Goal: Task Accomplishment & Management: Complete application form

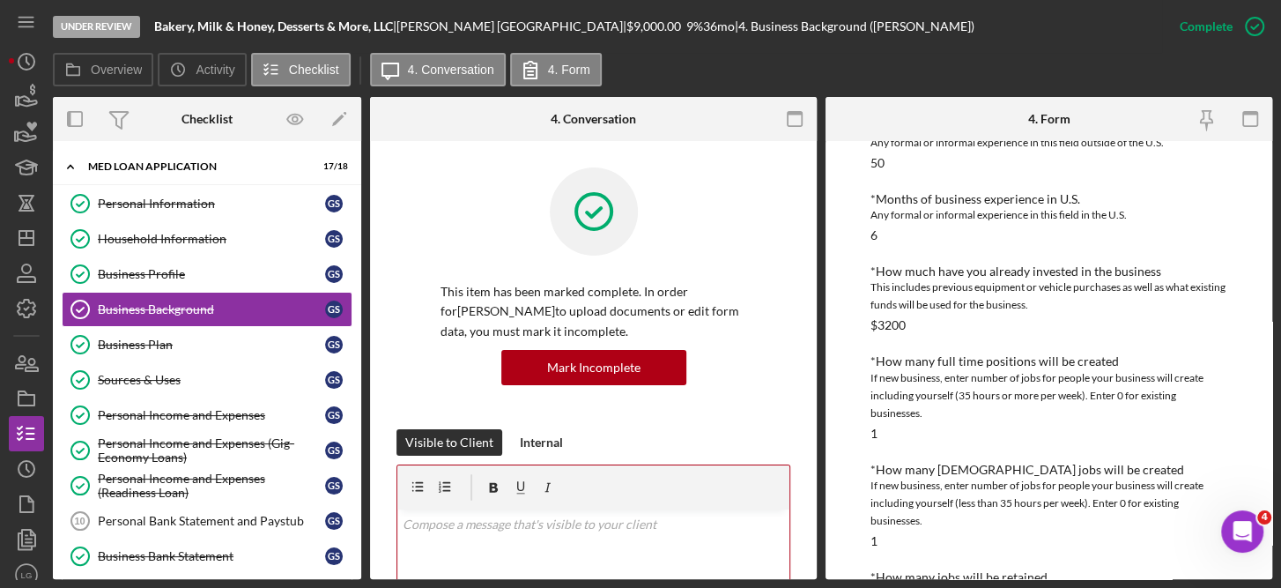
scroll to position [1053, 0]
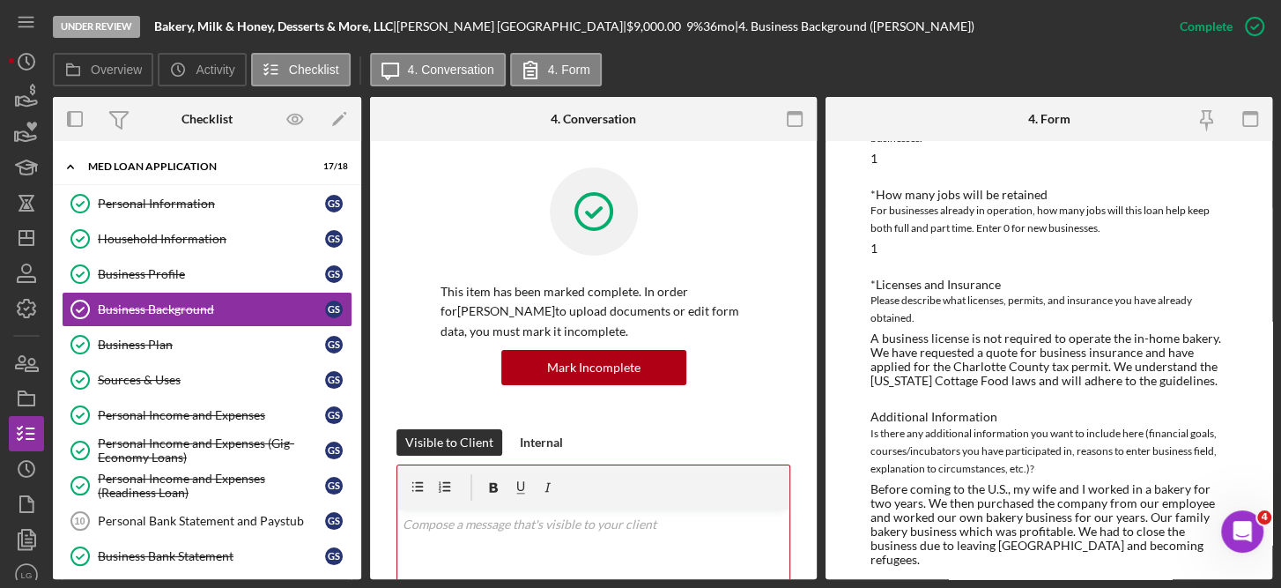
click at [359, 122] on link "Icon/Edit" at bounding box center [339, 119] width 44 height 44
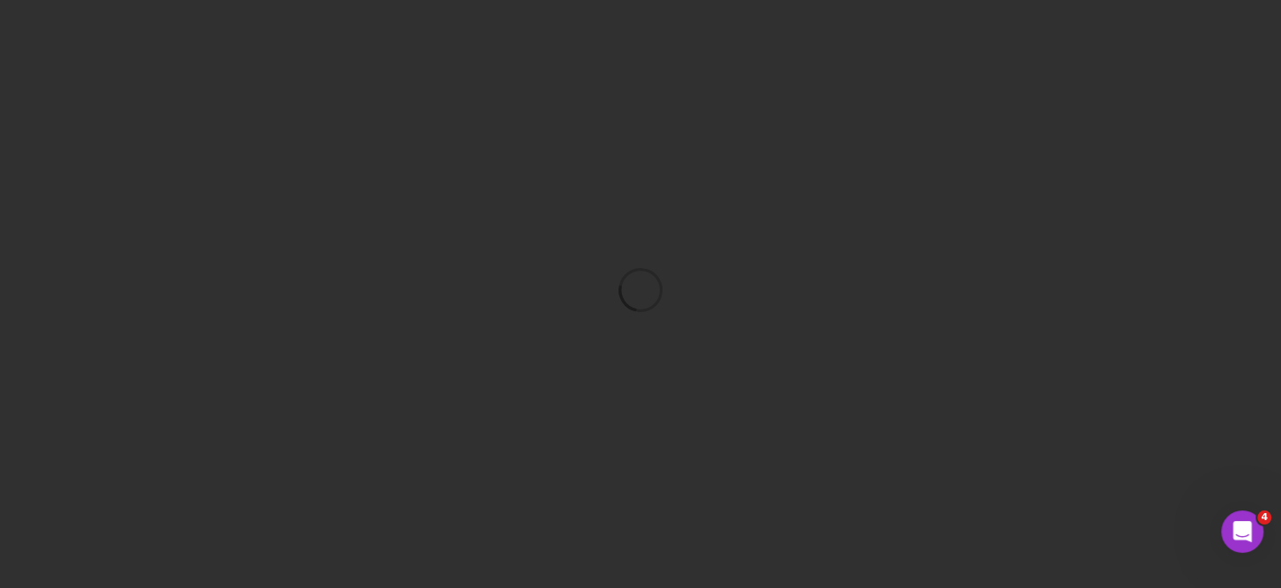
click at [359, 122] on div at bounding box center [640, 289] width 1263 height 579
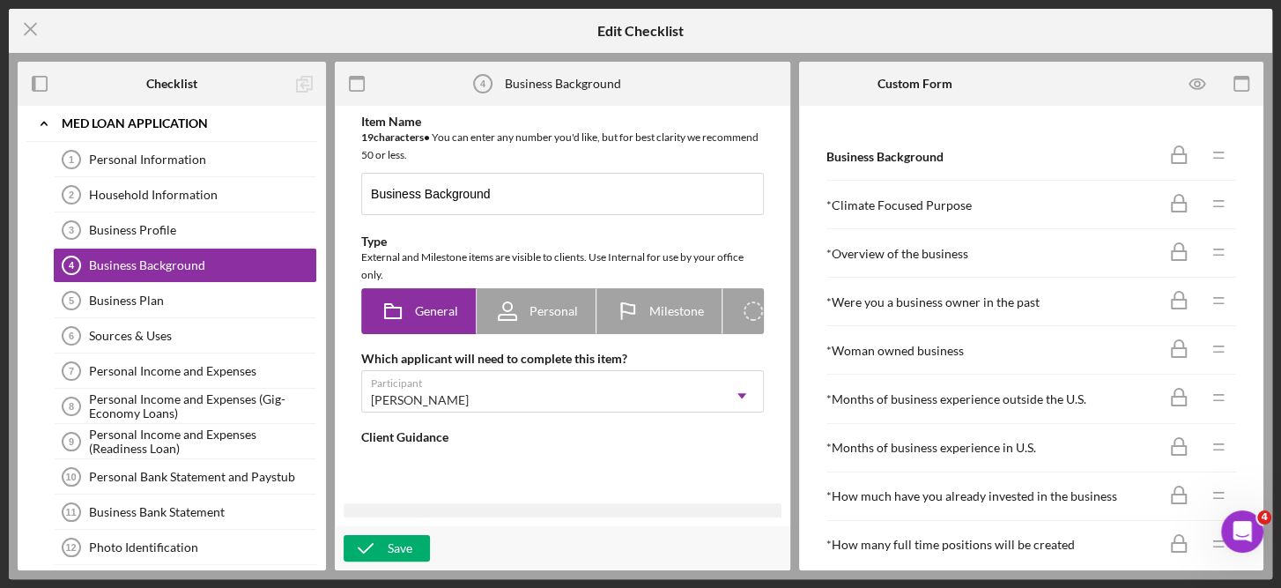
type textarea "<div>In this form, we're asking for some additional demographic data in additio…"
click at [323, 522] on div "Icon/Expander MED Loan Application Icon/Edit Personal Information 1 Personal In…" at bounding box center [172, 338] width 308 height 464
click at [321, 374] on div "Icon/Expander MED Loan Application Icon/Edit Personal Information 1 Personal In…" at bounding box center [172, 338] width 308 height 464
click at [318, 201] on div "Icon/Expander MED Loan Application Icon/Edit Personal Information 1 Personal In…" at bounding box center [172, 338] width 308 height 464
click at [324, 546] on div "Icon/Expander MED Loan Application Icon/Edit Personal Information 1 Personal In…" at bounding box center [172, 338] width 308 height 464
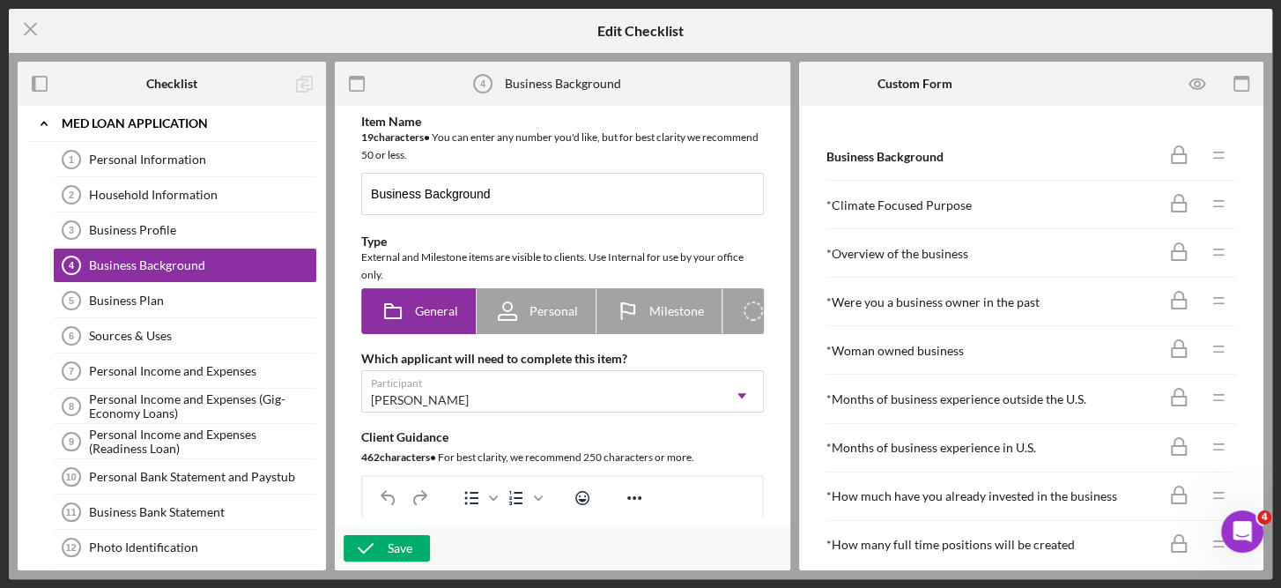
scroll to position [254, 0]
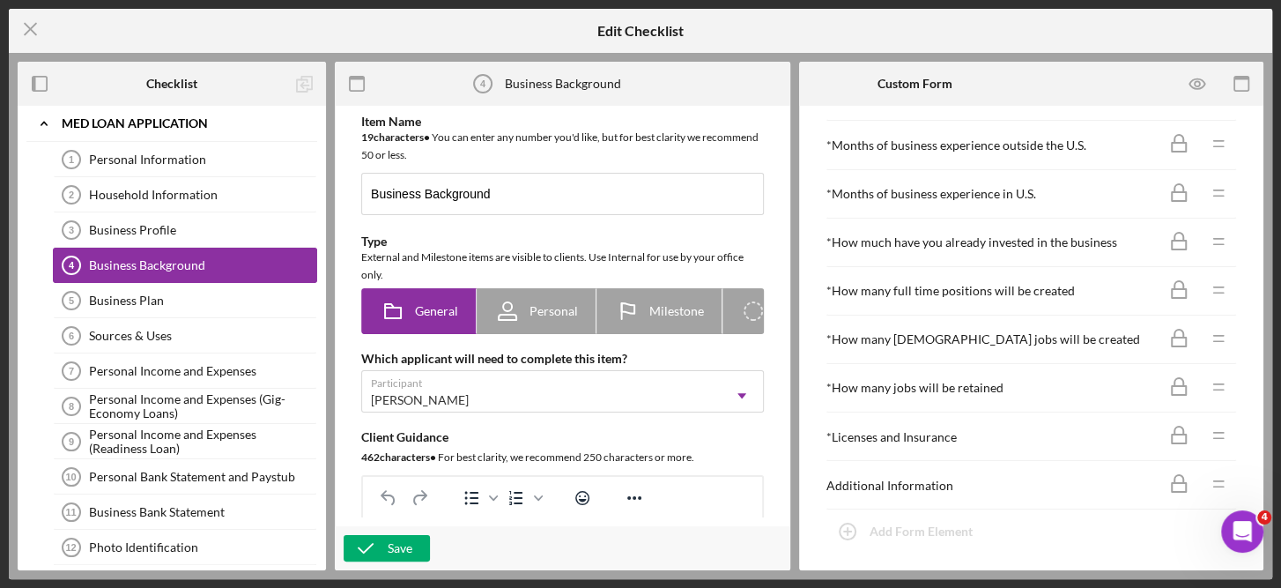
click at [224, 258] on div "Business Background" at bounding box center [202, 265] width 227 height 14
click at [31, 27] on line at bounding box center [30, 29] width 11 height 11
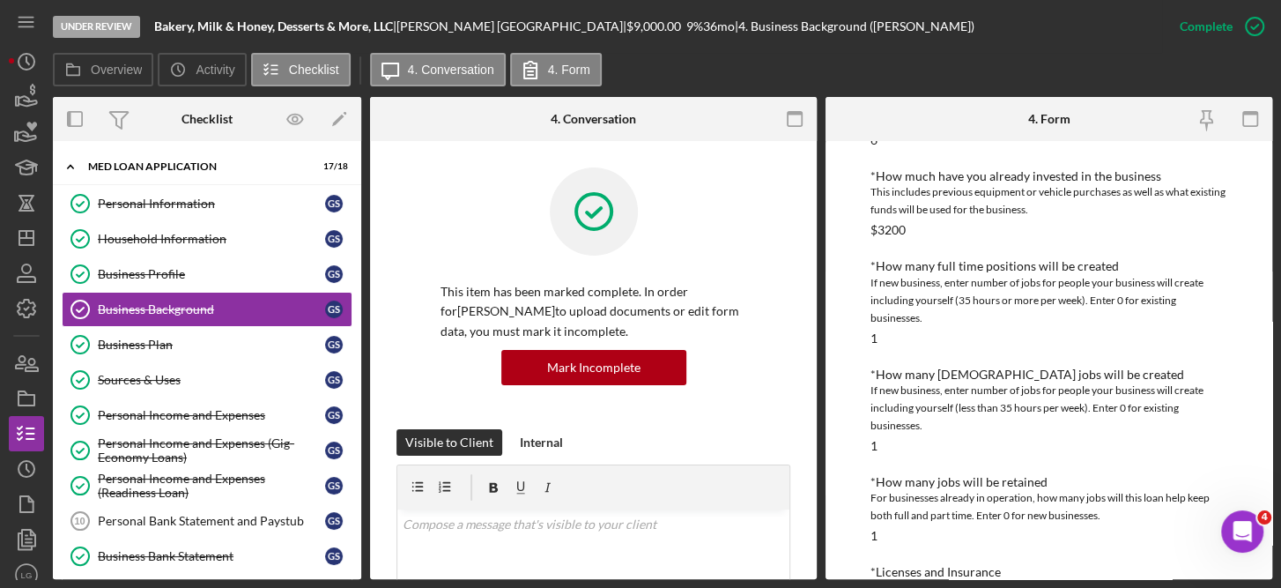
scroll to position [1053, 0]
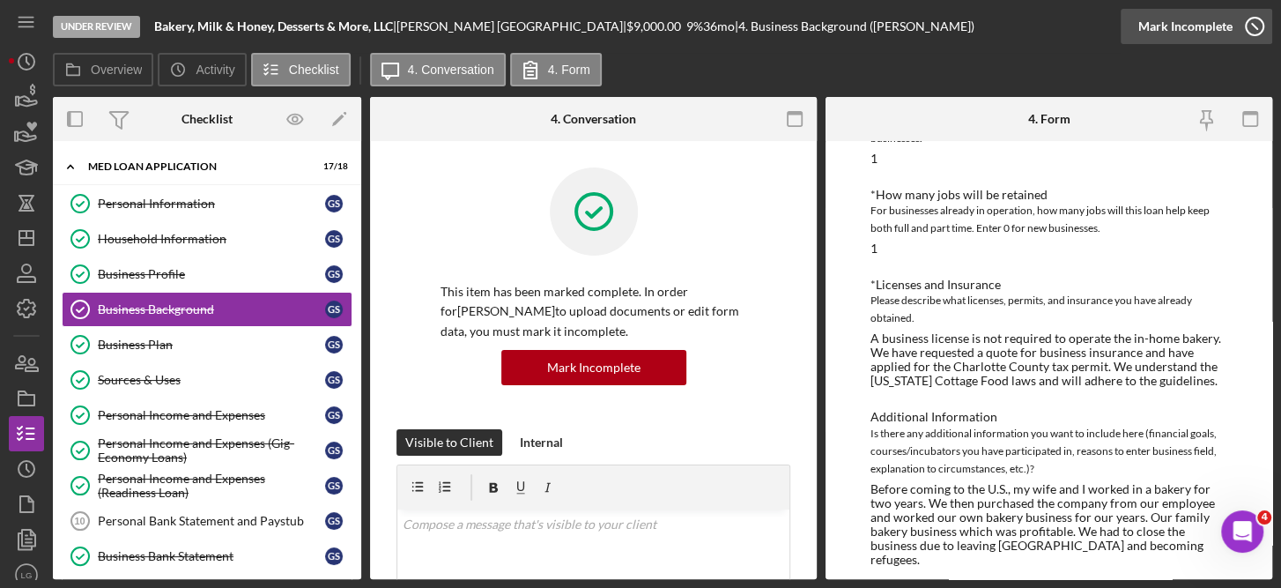
click at [1250, 26] on icon "button" at bounding box center [1254, 26] width 44 height 44
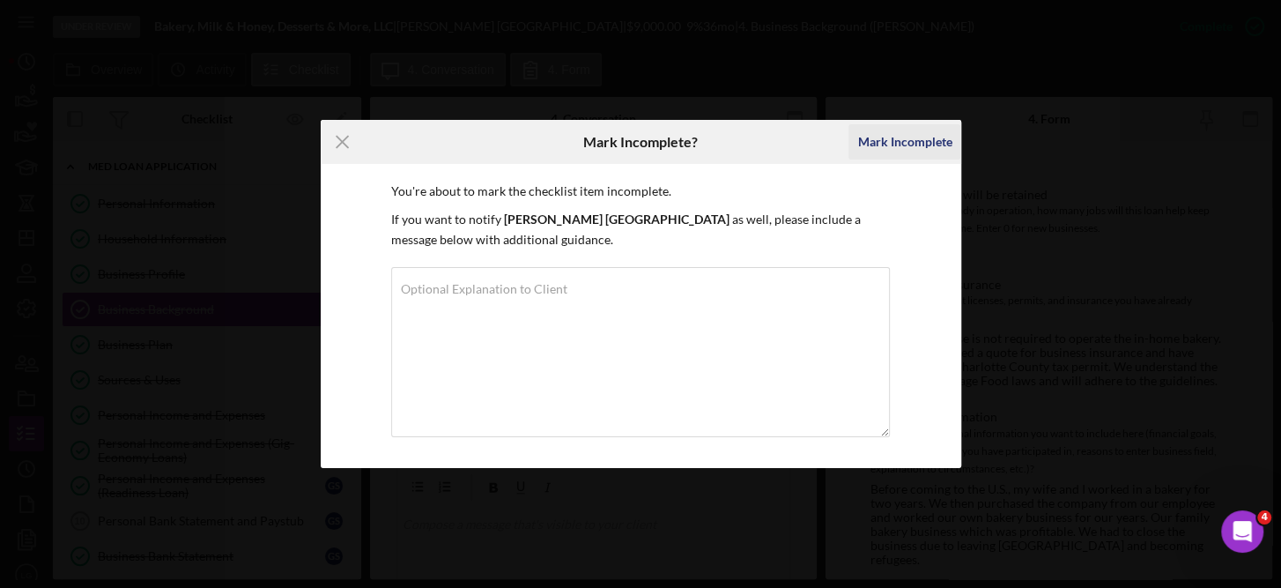
click at [919, 131] on div "Mark Incomplete" at bounding box center [904, 141] width 94 height 35
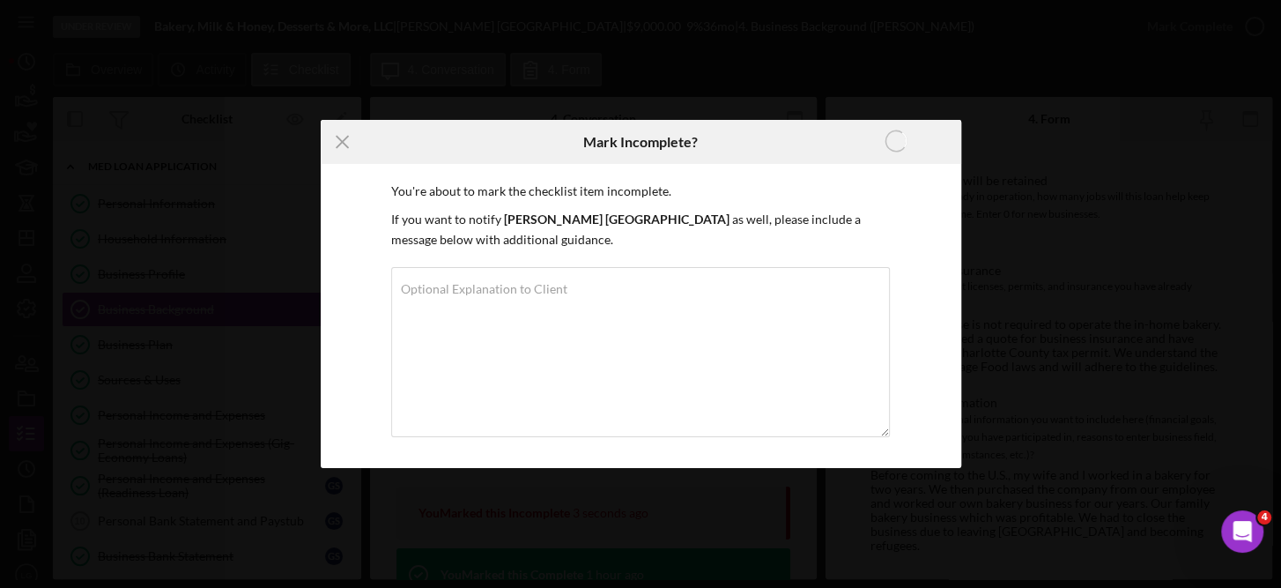
scroll to position [973, 0]
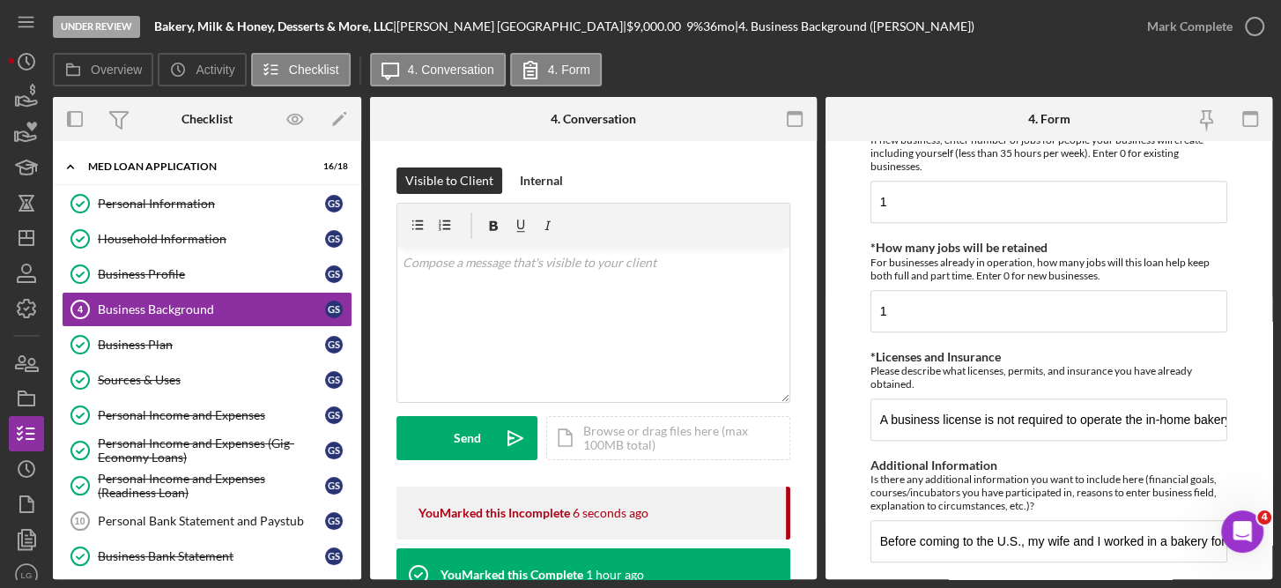
scroll to position [1008, 0]
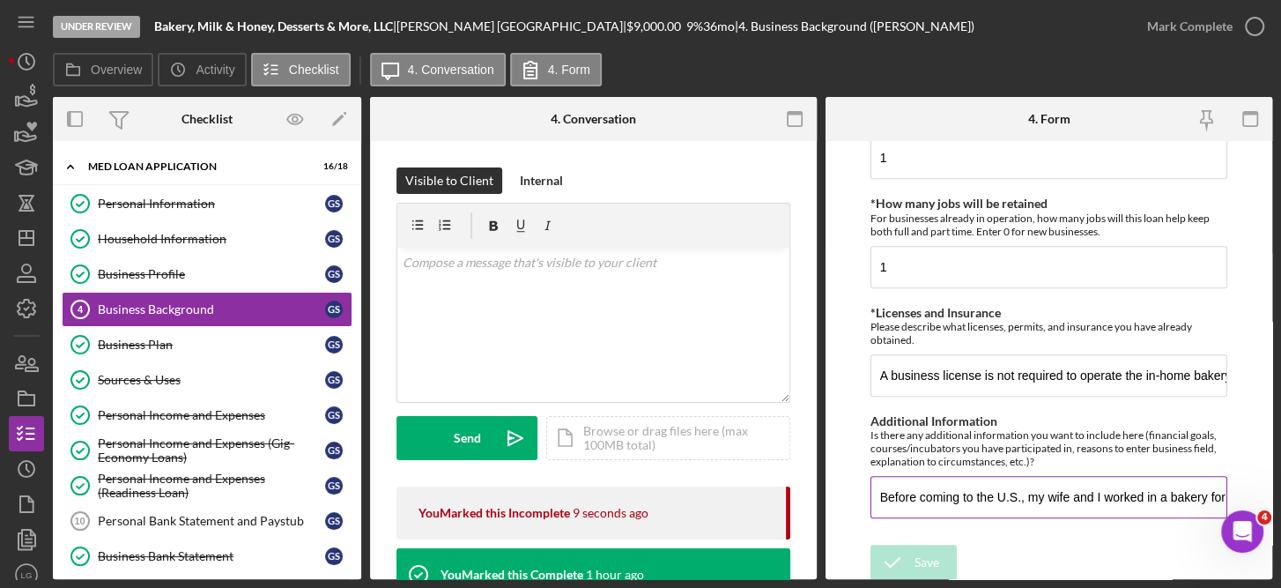
click at [1101, 494] on input "Before coming to the U.S., my wife and I worked in a bakery for two years. We t…" at bounding box center [1049, 497] width 358 height 42
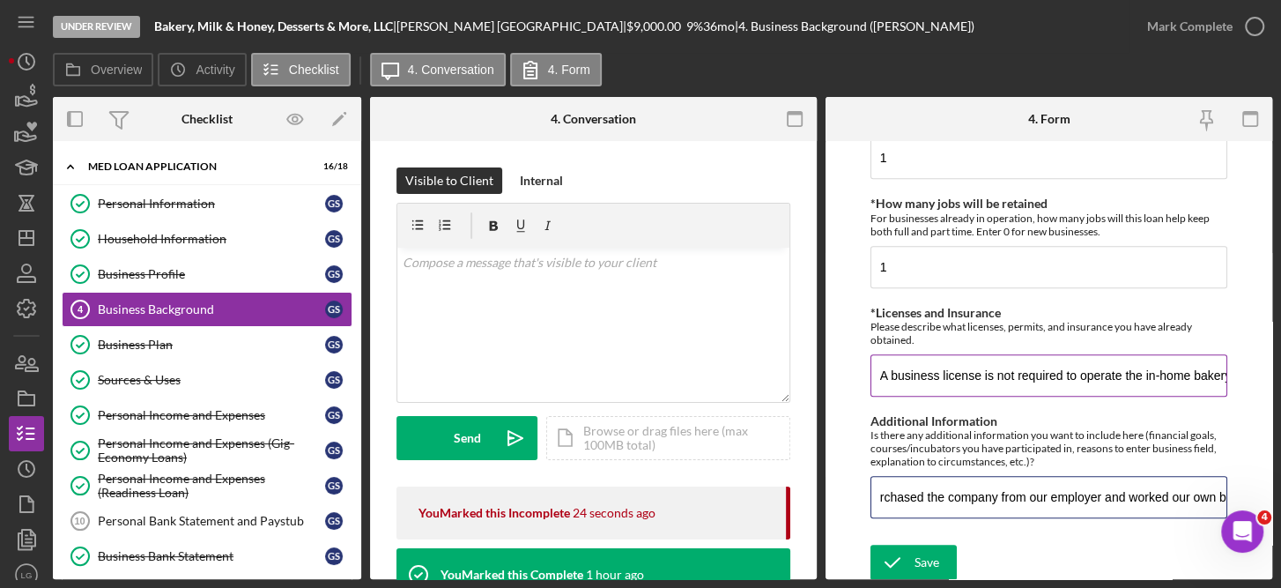
type input "Before coming to the U.S., my wife and I worked in a bakery for two years. We t…"
click at [1017, 374] on input "A business license is not required to operate the in-home bakery. We have reque…" at bounding box center [1049, 375] width 358 height 42
click at [956, 370] on input "A business license is not required to operate the in-home bakery. We have reque…" at bounding box center [1049, 375] width 358 height 42
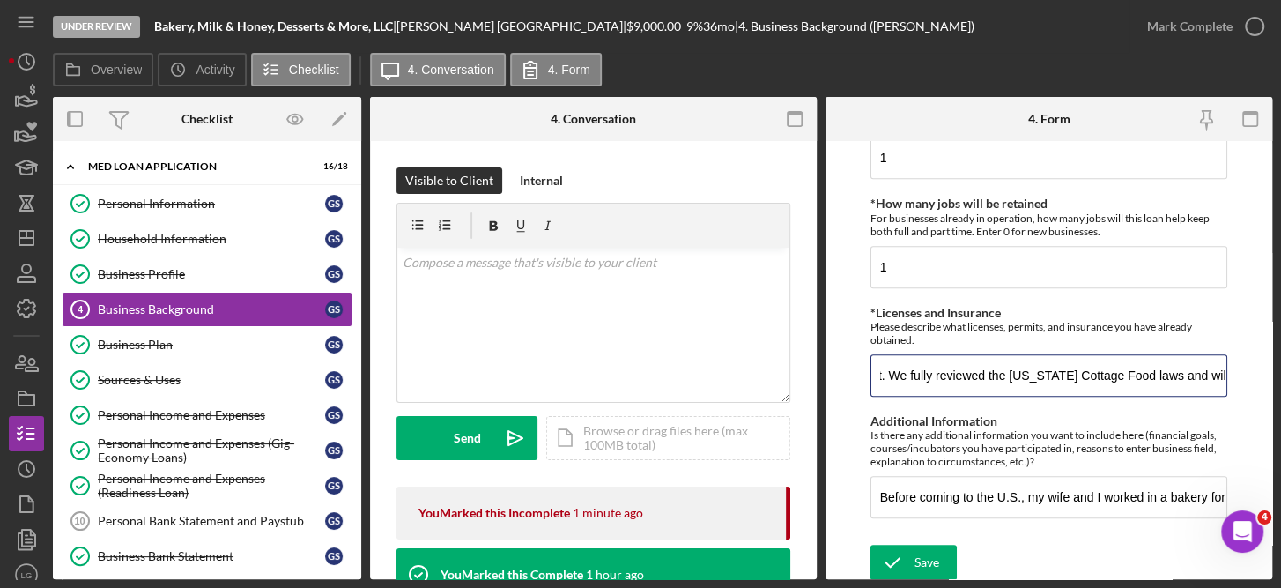
scroll to position [0, 902]
type input "A business license is not required to operate the in-home bakery. We have reque…"
click at [927, 551] on div "Save" at bounding box center [926, 561] width 25 height 35
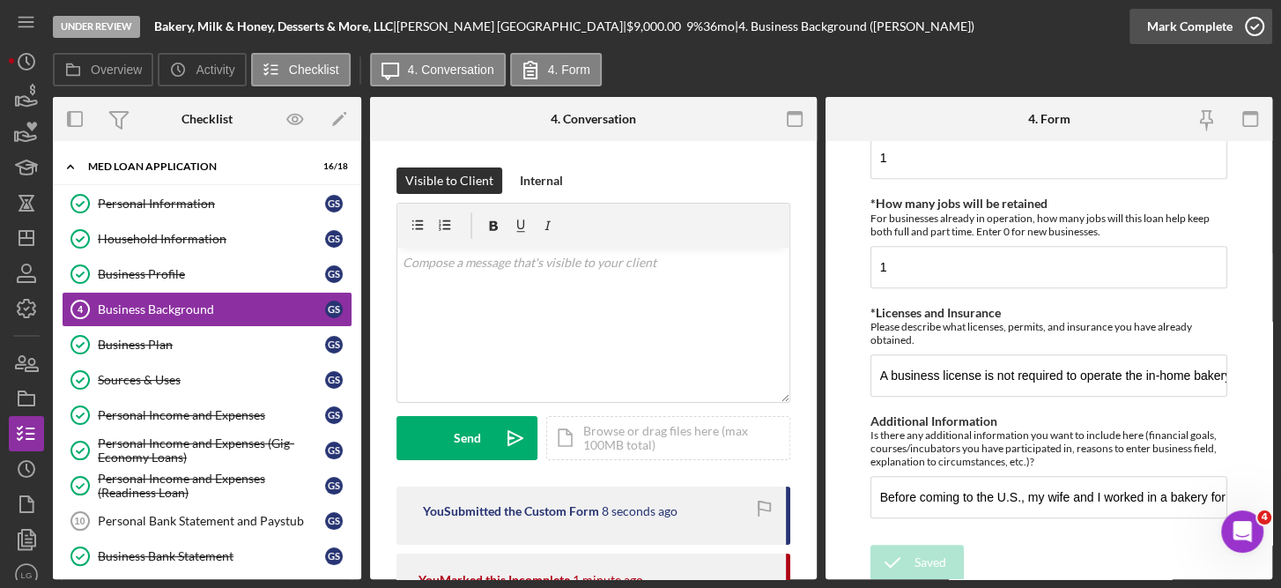
click at [1256, 21] on icon "button" at bounding box center [1254, 26] width 44 height 44
